Goal: Task Accomplishment & Management: Manage account settings

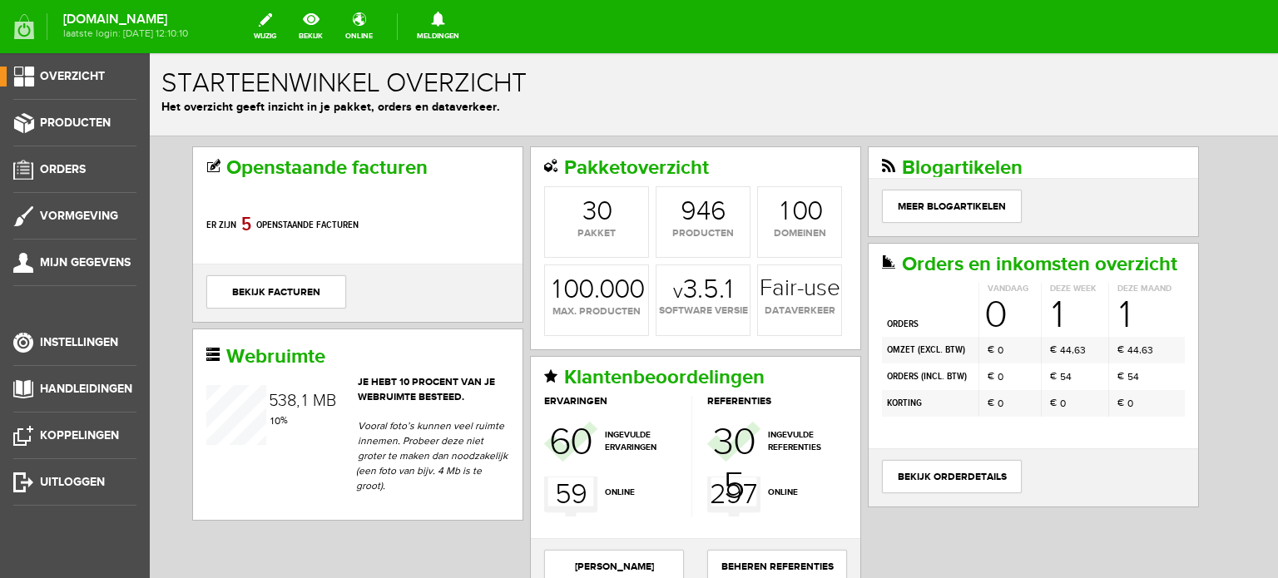
scroll to position [56, 0]
click at [428, 30] on link "Meldingen 1 Nieuwe orders Er is een nieuwe order( #13095 ) geplaatst door [PERS…" at bounding box center [438, 26] width 62 height 37
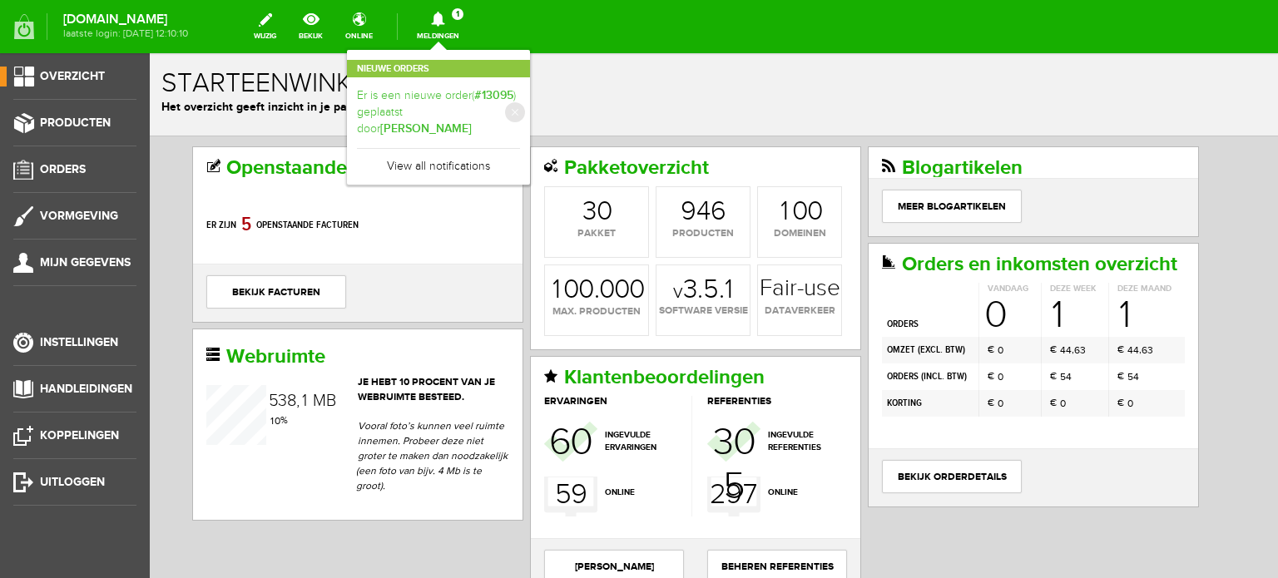
click at [442, 99] on link "Er is een nieuwe order( #13095 ) geplaatst door [PERSON_NAME]" at bounding box center [438, 112] width 163 height 51
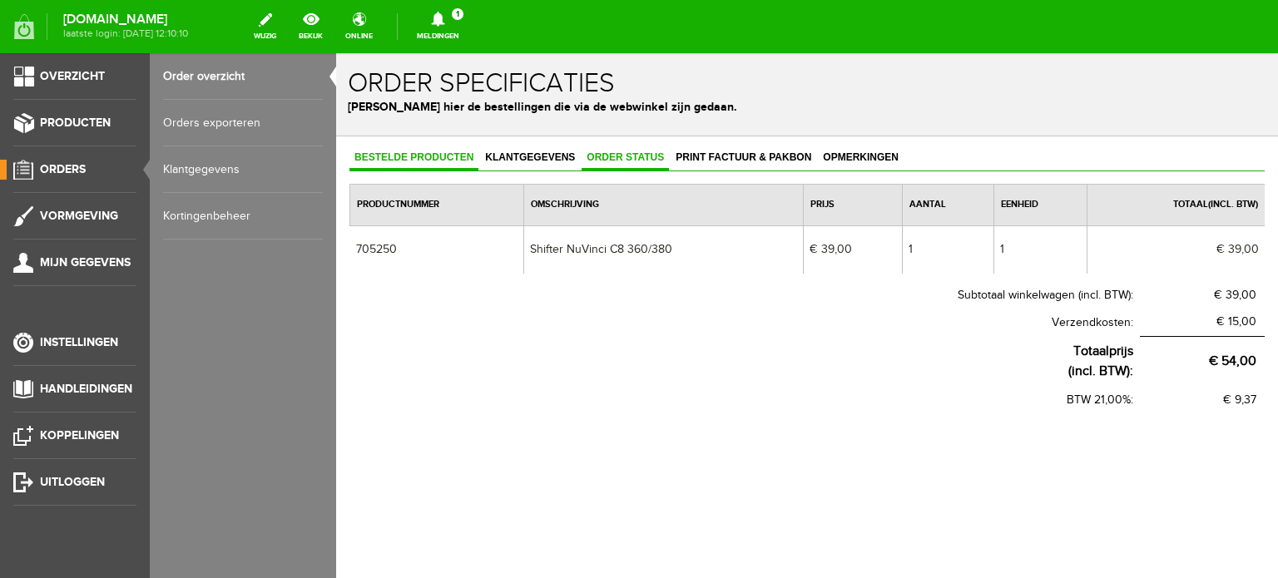
click at [636, 163] on link "Order status" at bounding box center [625, 158] width 87 height 24
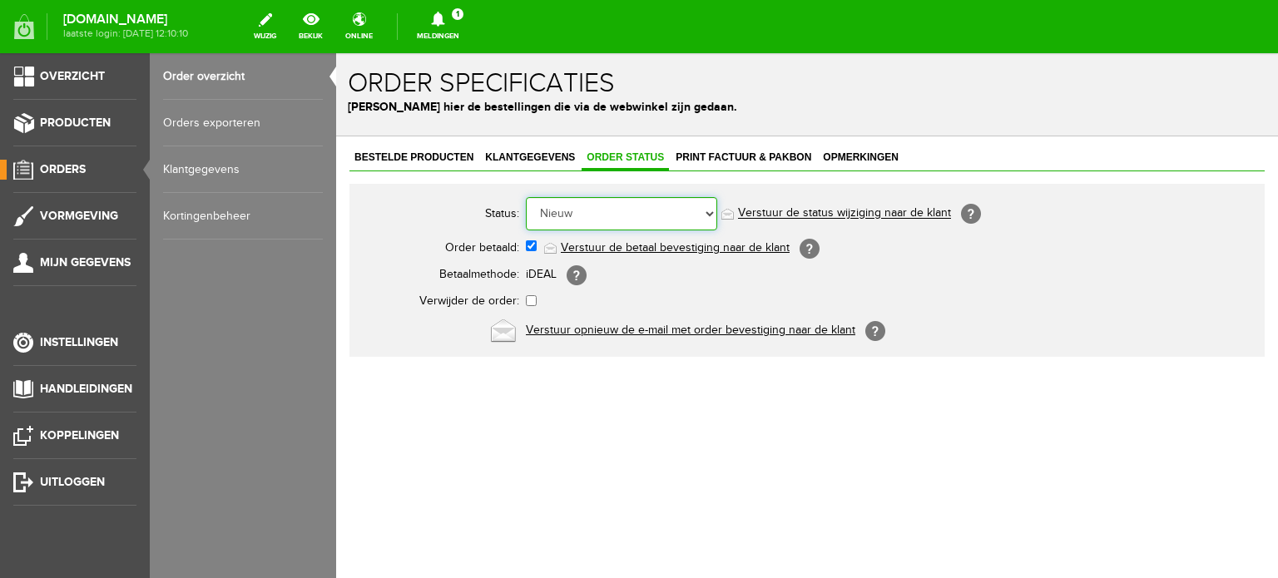
click at [626, 210] on select "Order niet afgerond Nieuw Order in behandeling Wacht op leverancier Wacht op be…" at bounding box center [621, 213] width 191 height 33
select select "5"
click at [526, 197] on select "Order niet afgerond Nieuw Order in behandeling Wacht op leverancier Wacht op be…" at bounding box center [621, 213] width 191 height 33
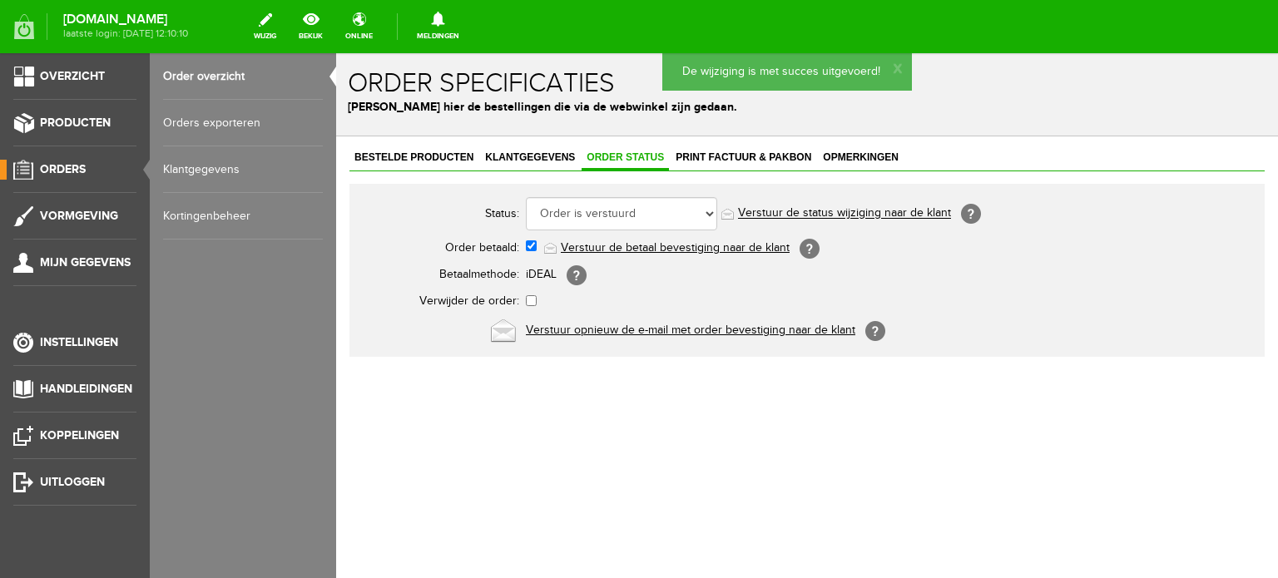
click at [787, 213] on link "Verstuur de status wijziging naar de klant" at bounding box center [844, 213] width 213 height 13
click at [719, 160] on span "Print factuur & pakbon" at bounding box center [744, 157] width 146 height 12
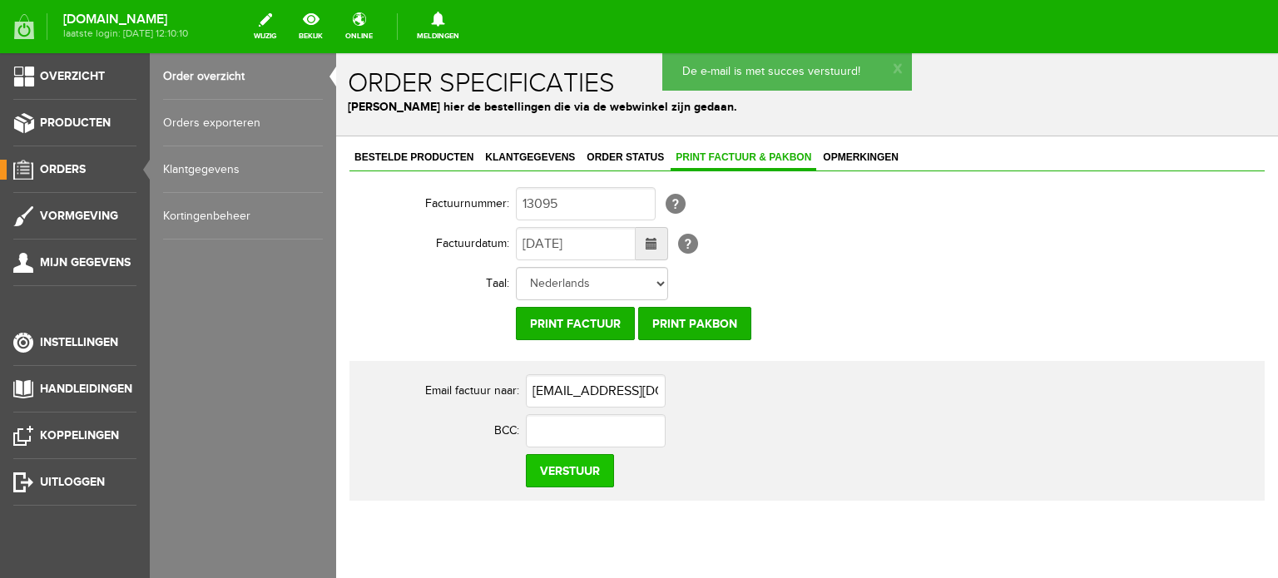
click at [580, 478] on input "Verstuur" at bounding box center [570, 470] width 88 height 33
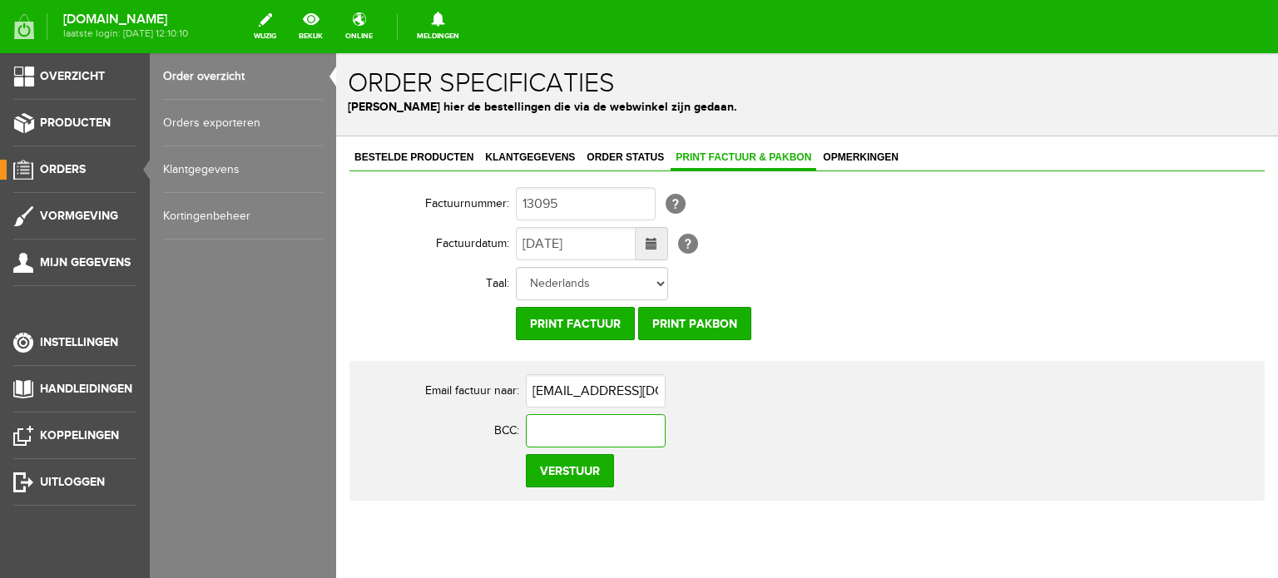
paste input "[EMAIL_ADDRESS][DOMAIN_NAME]"
type input "[EMAIL_ADDRESS][DOMAIN_NAME]"
click at [689, 468] on td "Verstuur" at bounding box center [842, 471] width 632 height 40
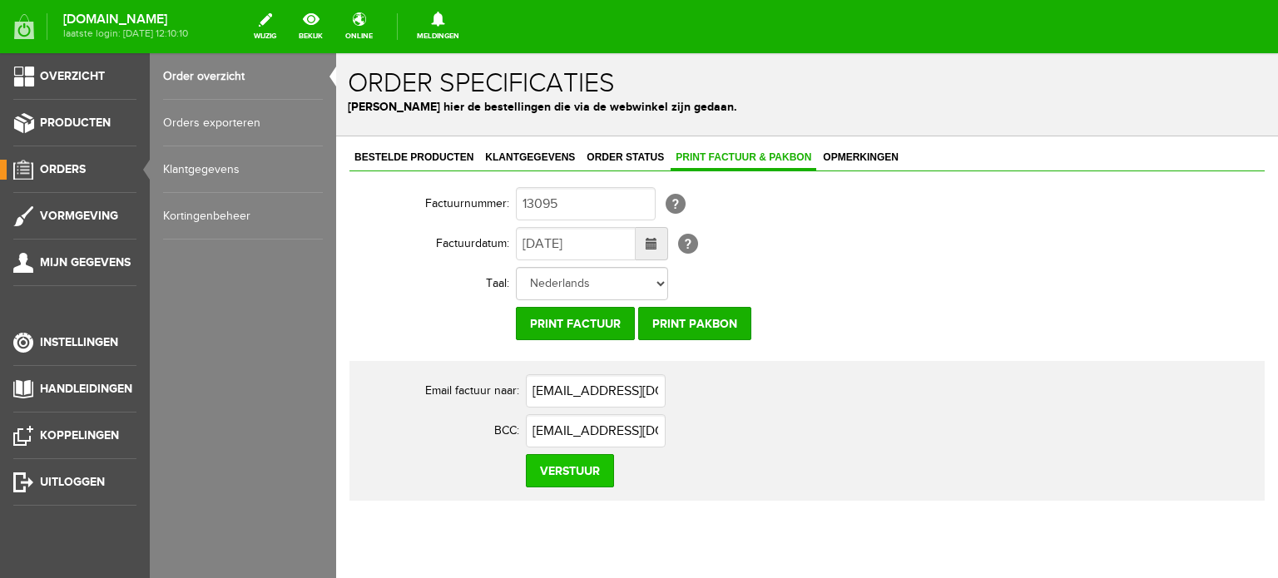
click at [565, 474] on input "Verstuur" at bounding box center [570, 470] width 88 height 33
